Goal: Information Seeking & Learning: Learn about a topic

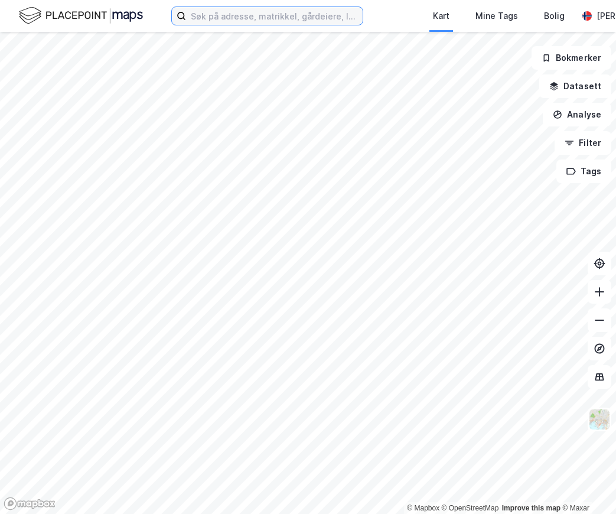
click at [231, 18] on input at bounding box center [274, 16] width 177 height 18
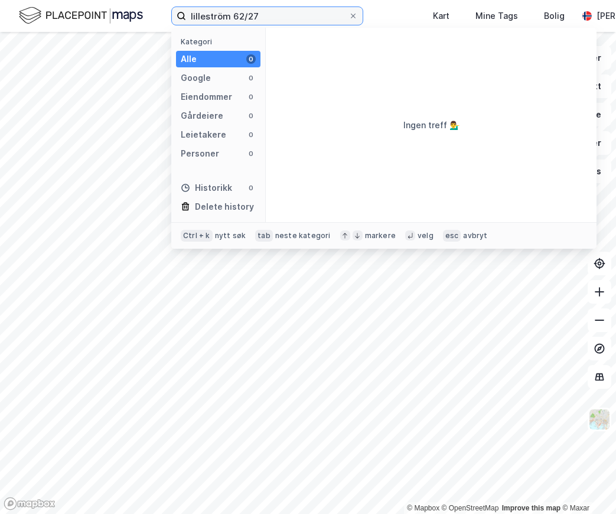
click at [219, 15] on input "lilleström 62/27" at bounding box center [267, 16] width 162 height 18
click at [216, 18] on input "lillestrom 62/27" at bounding box center [267, 16] width 162 height 18
click at [213, 20] on input "lillestrom 62/27" at bounding box center [267, 16] width 162 height 18
click at [205, 21] on input "lillestrom 62/27" at bounding box center [267, 16] width 162 height 18
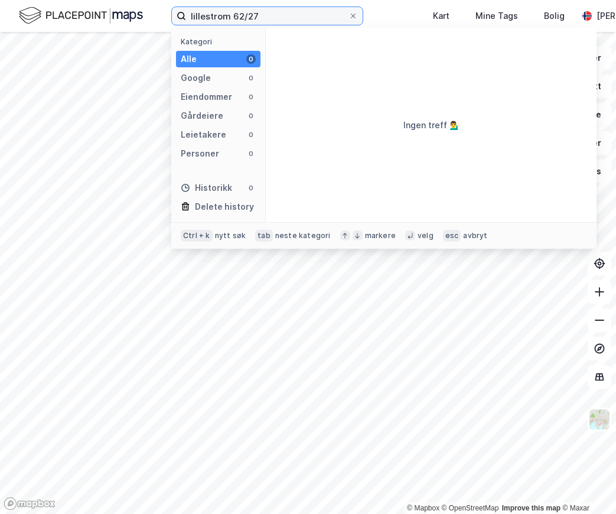
click at [205, 21] on input "lillestrom 62/27" at bounding box center [267, 16] width 162 height 18
click at [205, 19] on input "lillestrom 62/27" at bounding box center [267, 16] width 162 height 18
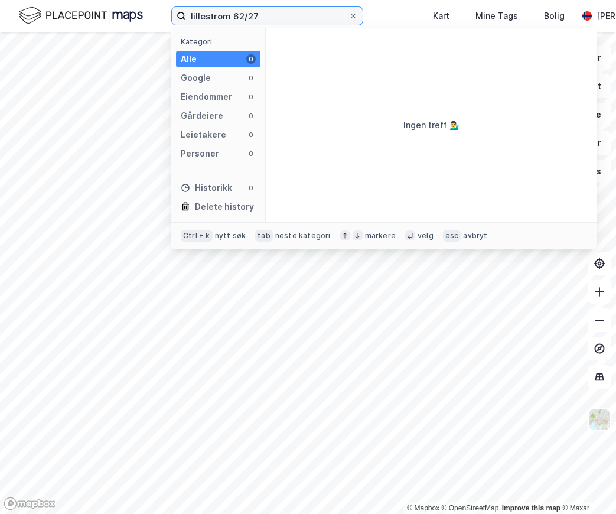
click at [205, 19] on input "lillestrom 62/27" at bounding box center [267, 16] width 162 height 18
paste input "Lillestrøm"
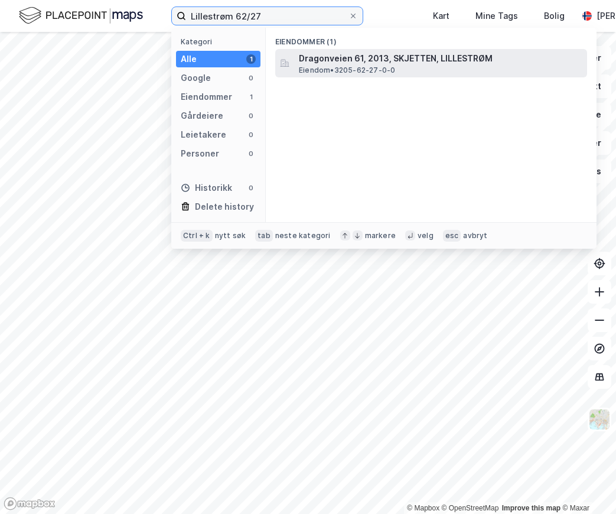
type input "Lillestrøm 62/27"
click at [355, 60] on span "Dragonveien 61, 2013, SKJETTEN, LILLESTRØM" at bounding box center [440, 58] width 283 height 14
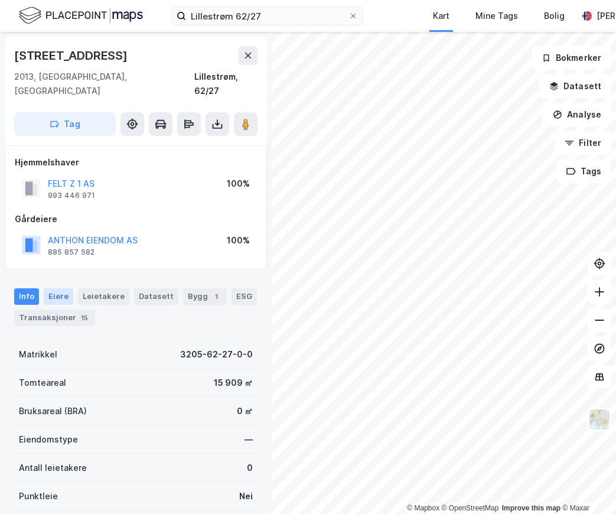
click at [52, 288] on div "Eiere" at bounding box center [59, 296] width 30 height 17
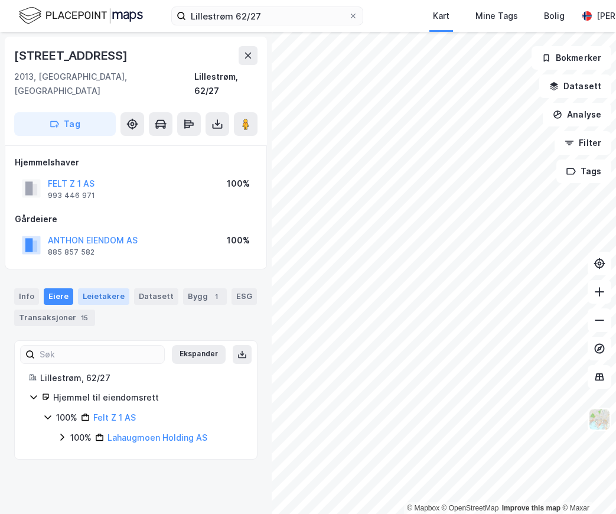
click at [102, 288] on div "Leietakere" at bounding box center [103, 296] width 51 height 17
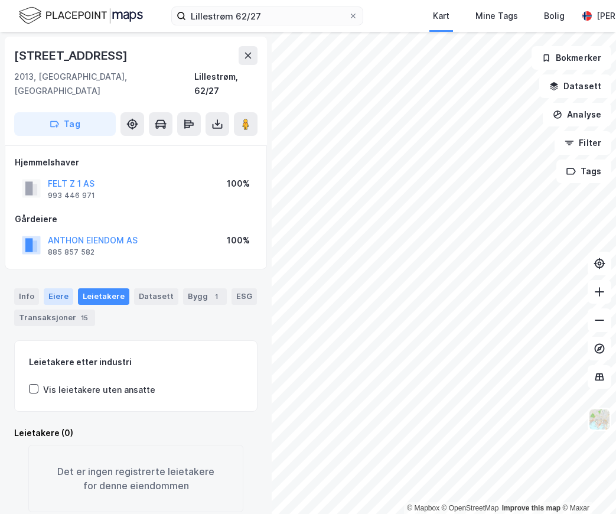
click at [64, 288] on div "Eiere" at bounding box center [59, 296] width 30 height 17
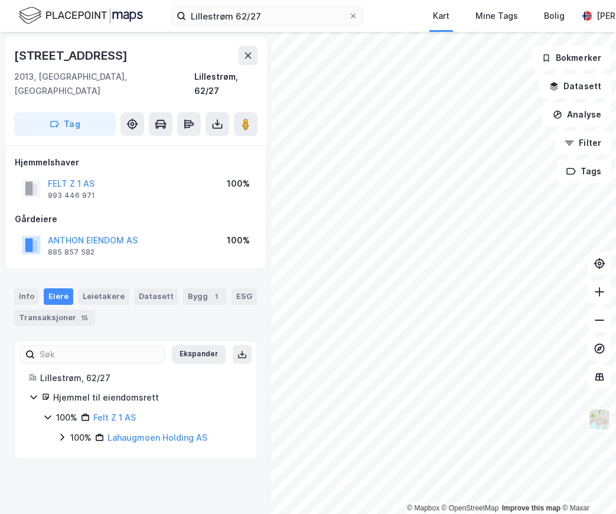
click at [48, 412] on icon at bounding box center [47, 416] width 9 height 9
click at [66, 432] on icon at bounding box center [61, 436] width 9 height 9
click at [76, 452] on icon at bounding box center [75, 456] width 9 height 9
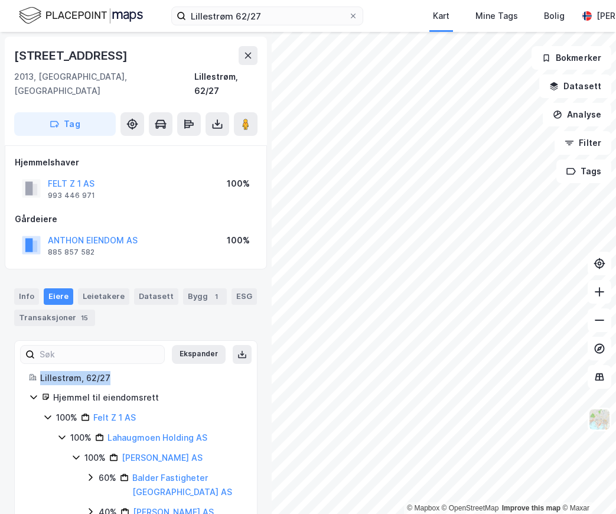
drag, startPoint x: 111, startPoint y: 363, endPoint x: 41, endPoint y: 361, distance: 70.3
click at [41, 371] on div "Lillestrøm, 62/27" at bounding box center [141, 378] width 203 height 14
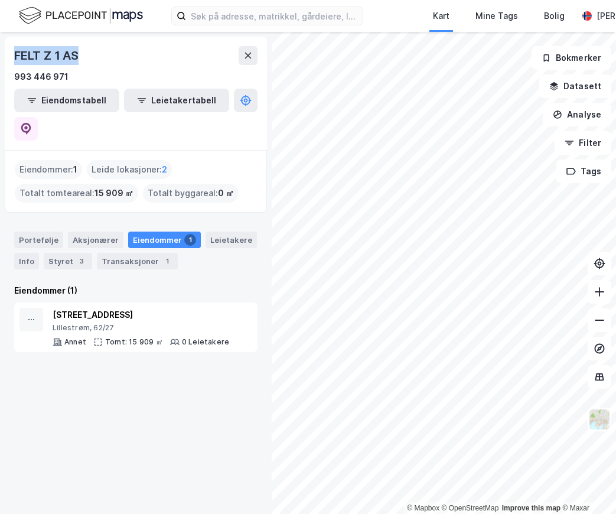
drag, startPoint x: 90, startPoint y: 57, endPoint x: 15, endPoint y: 56, distance: 74.4
click at [15, 56] on div "FELT Z 1 AS" at bounding box center [135, 55] width 243 height 19
copy div "FELT Z 1 AS"
drag, startPoint x: 73, startPoint y: 76, endPoint x: 15, endPoint y: 81, distance: 58.2
click at [15, 81] on div "993 446 971" at bounding box center [135, 77] width 243 height 14
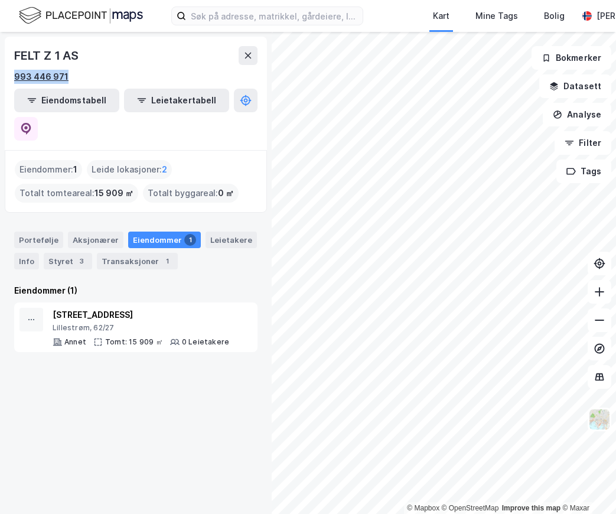
copy div "993 446 971"
click at [82, 231] on div "Aksjonærer" at bounding box center [96, 239] width 56 height 17
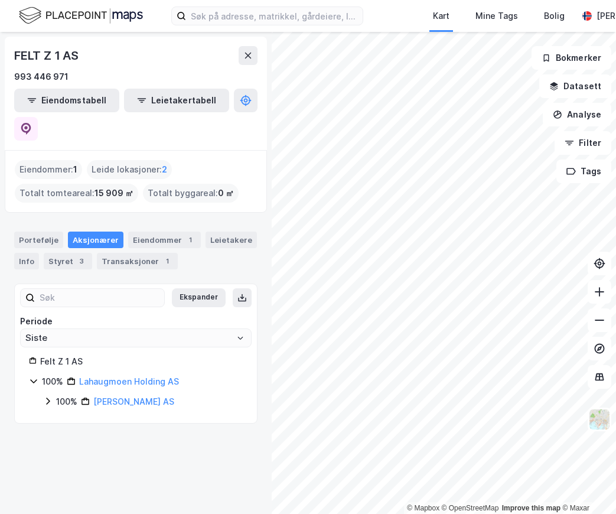
click at [41, 374] on div "100% Lahaugmoen Holding AS" at bounding box center [136, 381] width 214 height 14
click at [35, 377] on icon at bounding box center [34, 380] width 4 height 7
click at [44, 396] on icon at bounding box center [47, 400] width 9 height 9
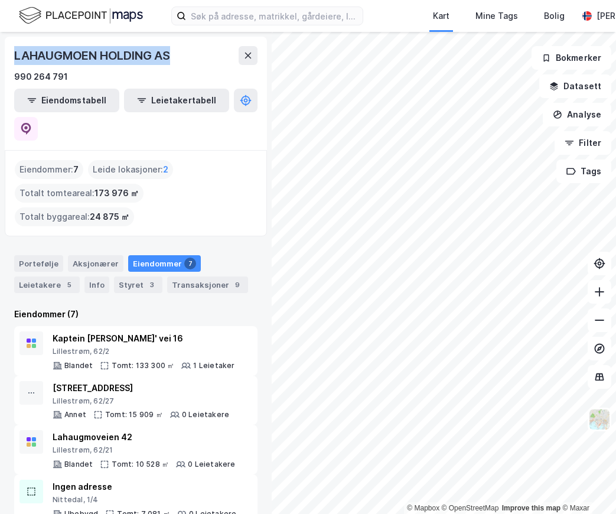
drag, startPoint x: 188, startPoint y: 57, endPoint x: 13, endPoint y: 54, distance: 175.4
click at [13, 54] on div "LAHAUGMOEN HOLDING AS 990 264 791 Eiendomstabell Leietakertabell" at bounding box center [136, 93] width 262 height 113
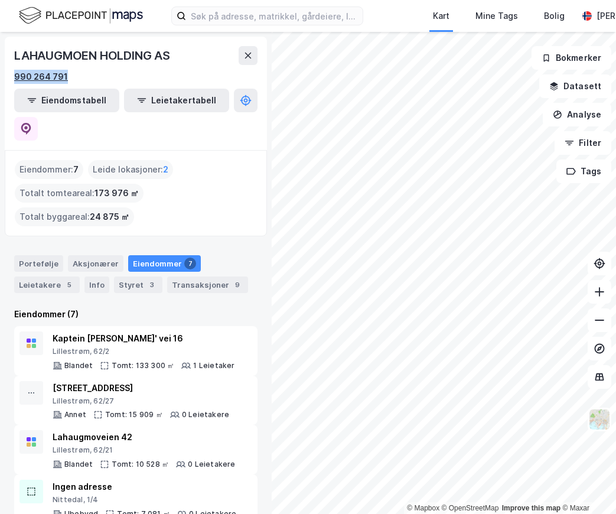
drag, startPoint x: 71, startPoint y: 80, endPoint x: 16, endPoint y: 80, distance: 55.5
click at [16, 80] on div "990 264 791" at bounding box center [135, 77] width 243 height 14
copy div "990 264 791"
click at [52, 94] on button "Eiendomstabell" at bounding box center [66, 101] width 105 height 24
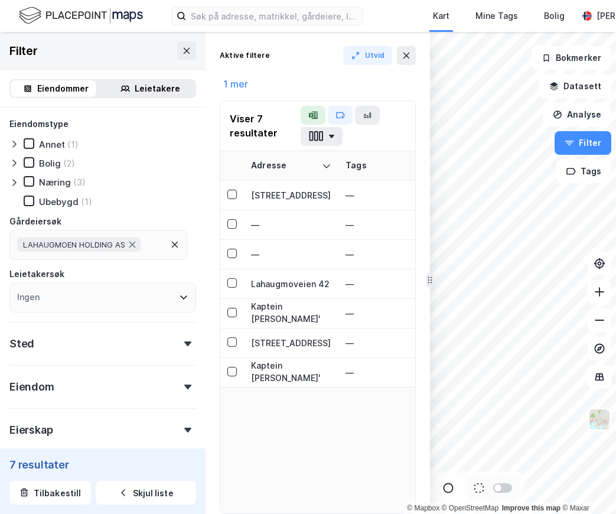
click at [97, 389] on div "Eiendom" at bounding box center [102, 382] width 187 height 34
type input "Inkluder (7)"
